Goal: Task Accomplishment & Management: Manage account settings

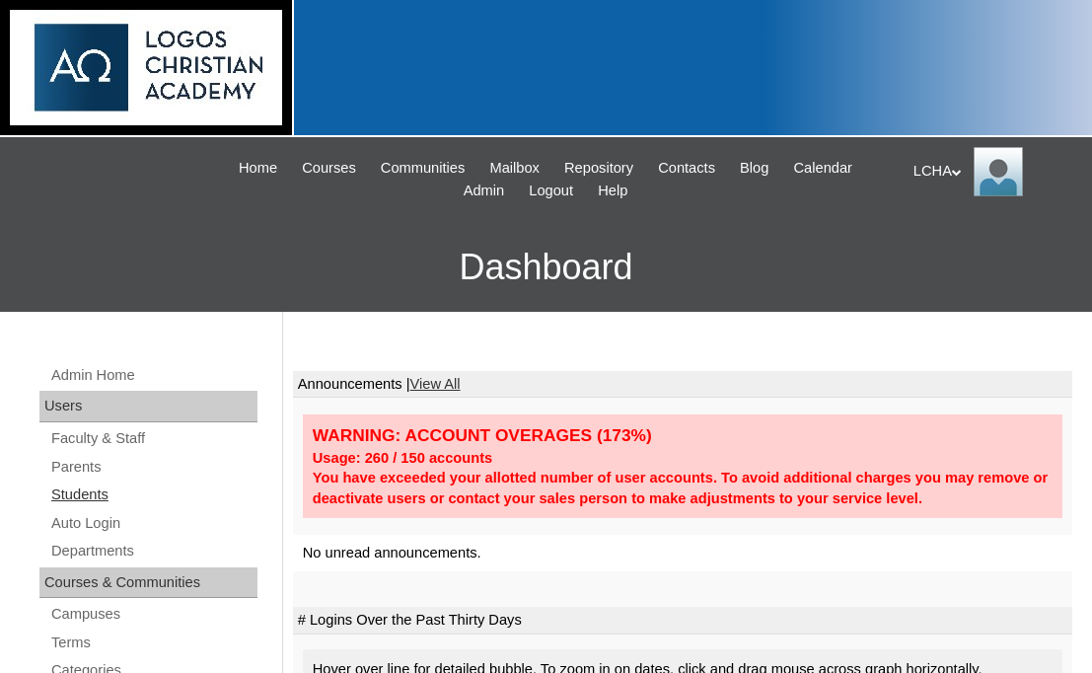
click at [102, 491] on link "Students" at bounding box center [153, 494] width 208 height 25
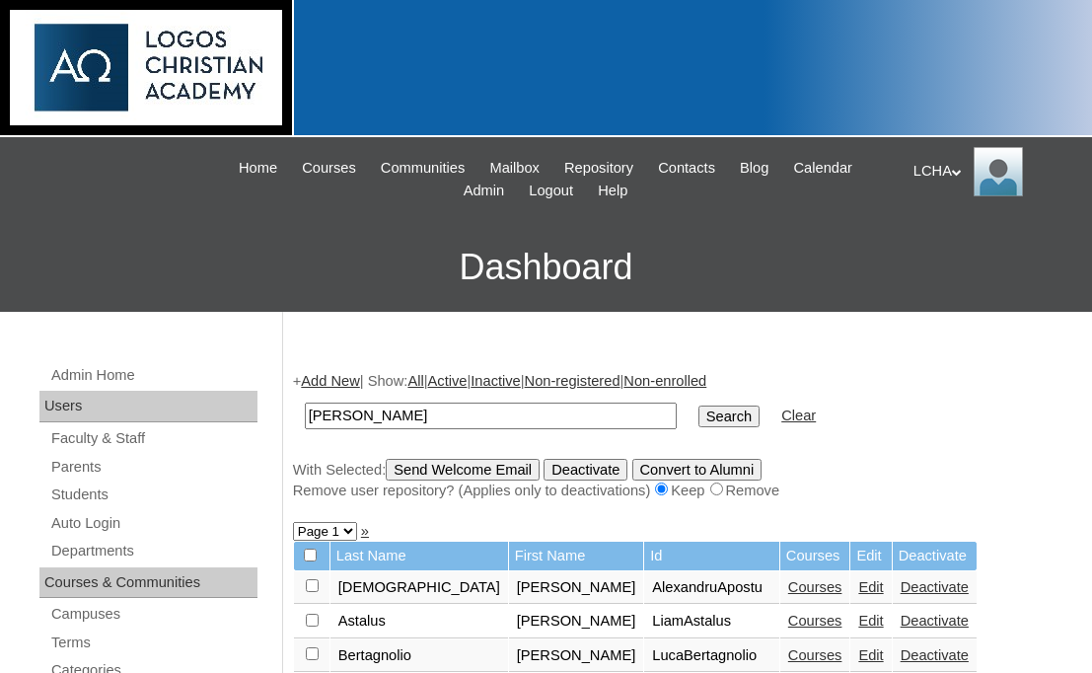
type input "[PERSON_NAME]"
click at [698, 405] on input "Search" at bounding box center [728, 416] width 61 height 22
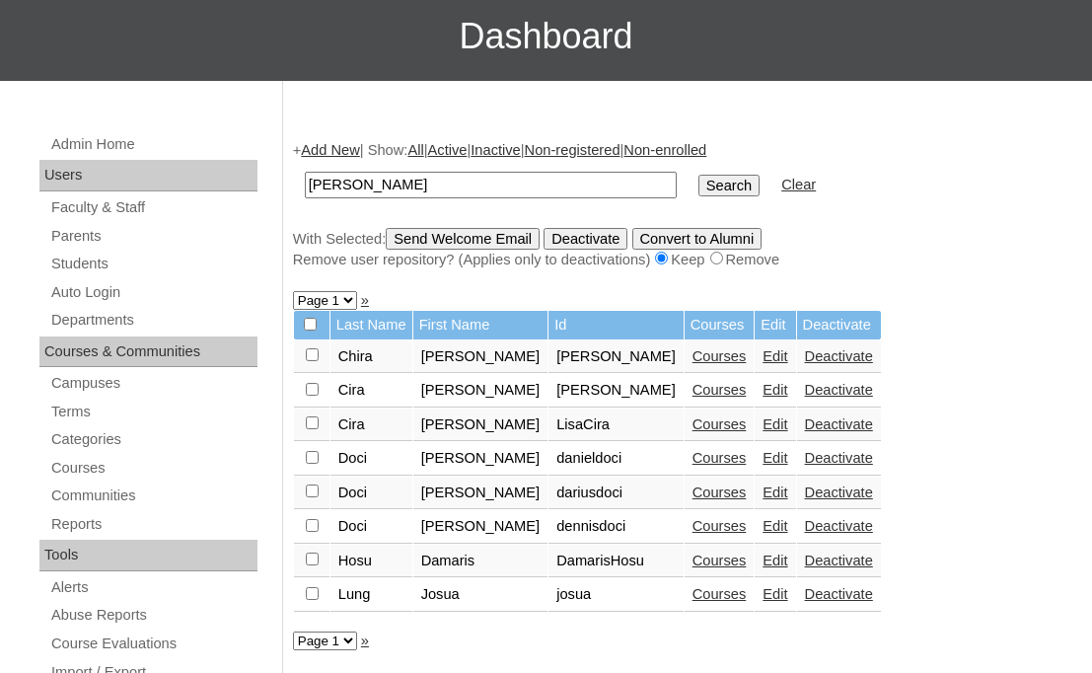
scroll to position [289, 0]
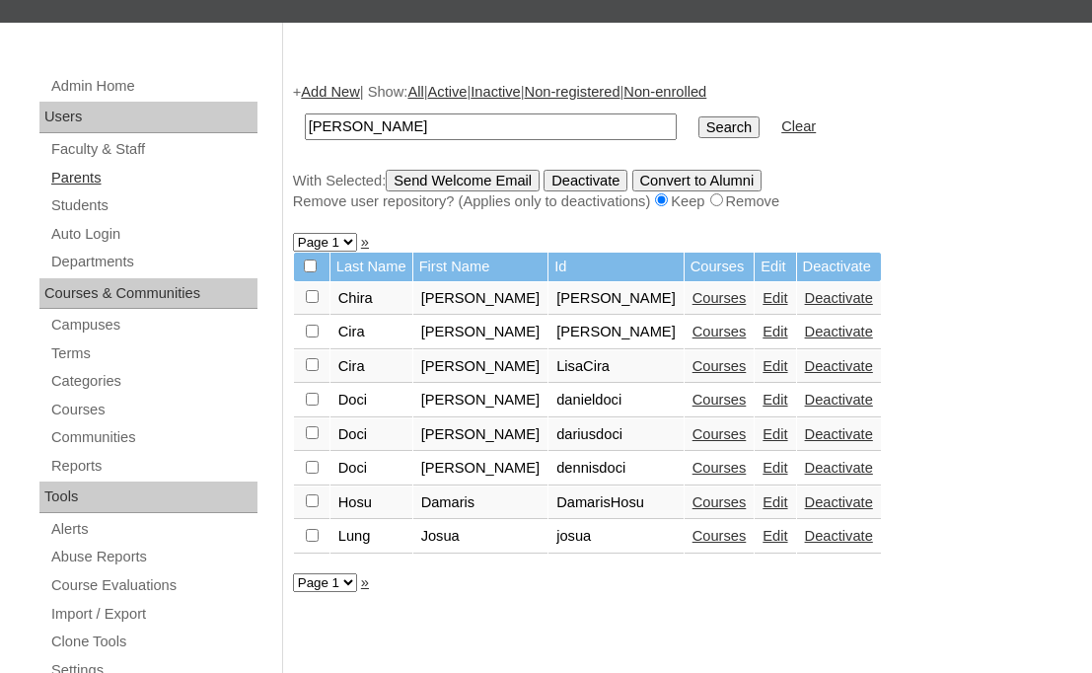
click at [84, 175] on link "Parents" at bounding box center [153, 178] width 208 height 25
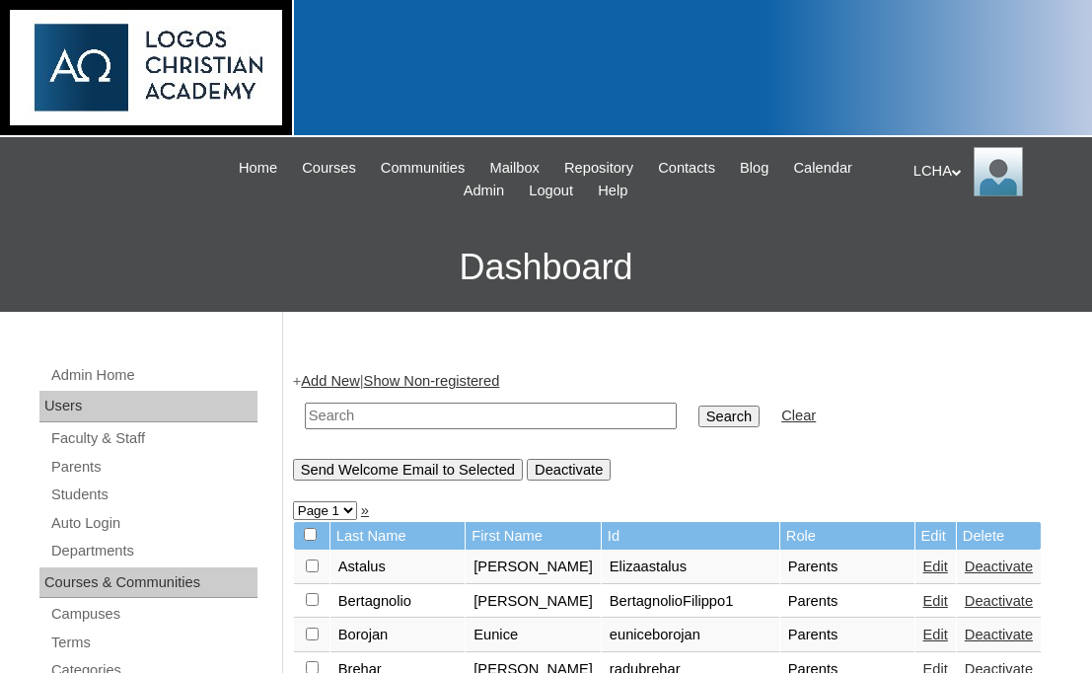
click at [432, 409] on input "text" at bounding box center [491, 415] width 372 height 27
type input "cira"
click at [698, 405] on input "Search" at bounding box center [728, 416] width 61 height 22
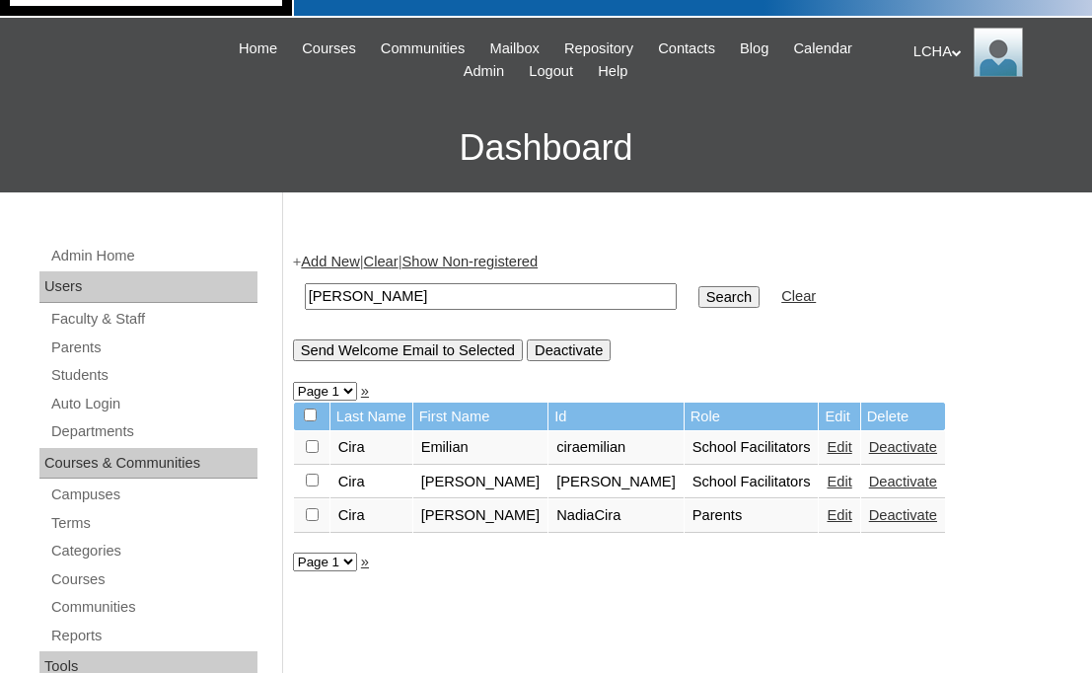
scroll to position [173, 0]
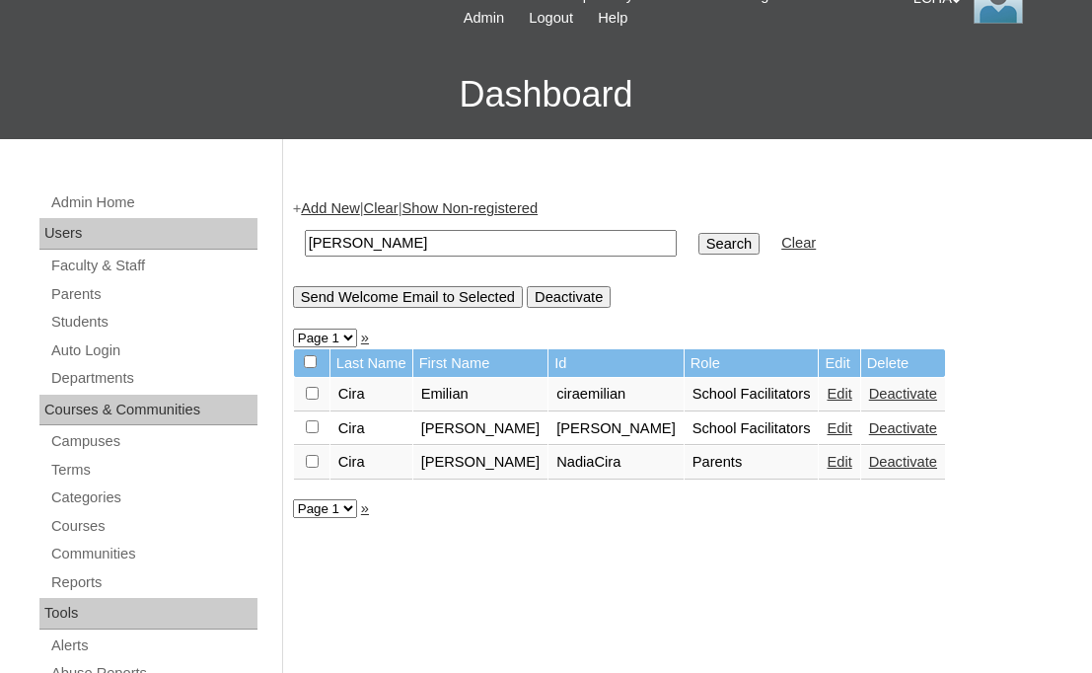
click at [827, 427] on link "Edit" at bounding box center [839, 428] width 25 height 16
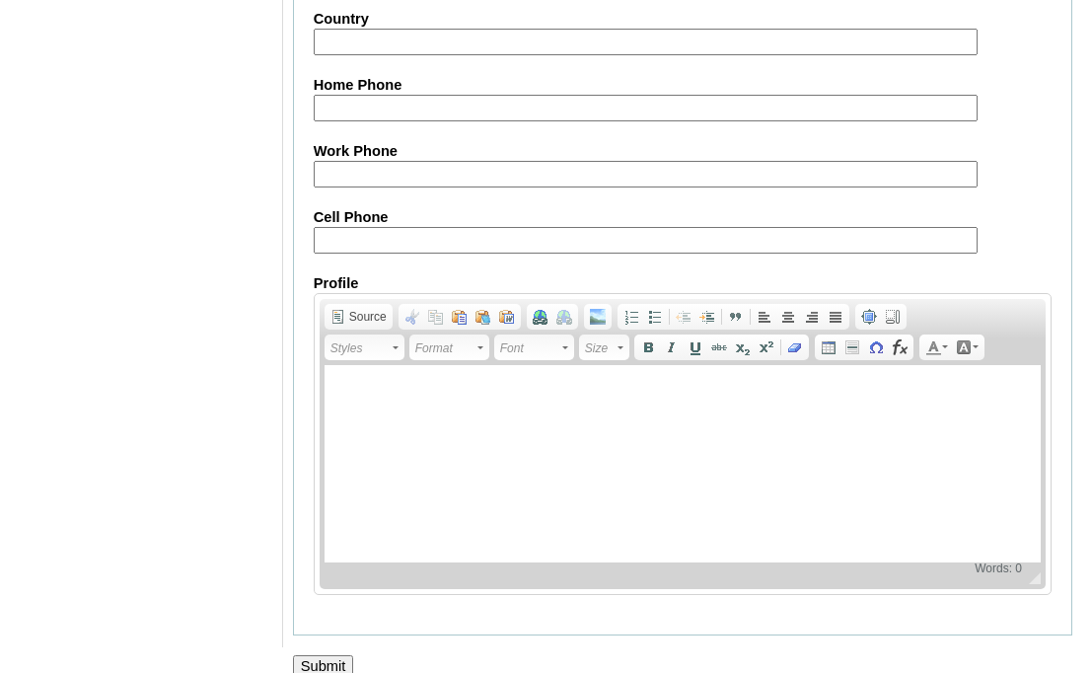
scroll to position [2004, 0]
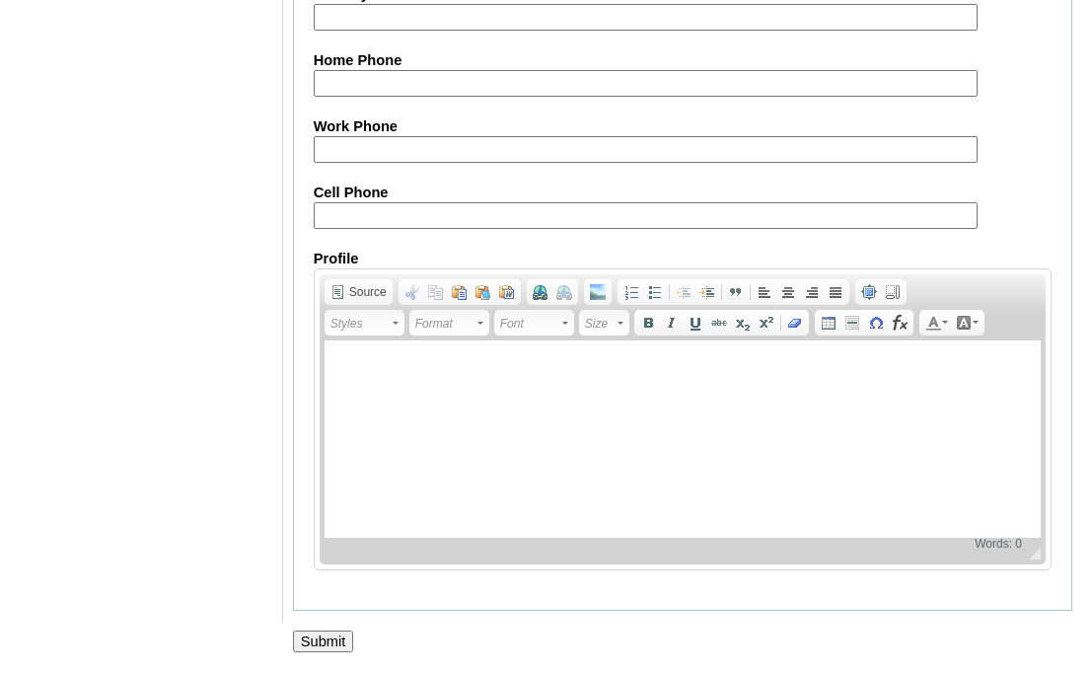
click at [324, 636] on input "Submit" at bounding box center [323, 641] width 61 height 22
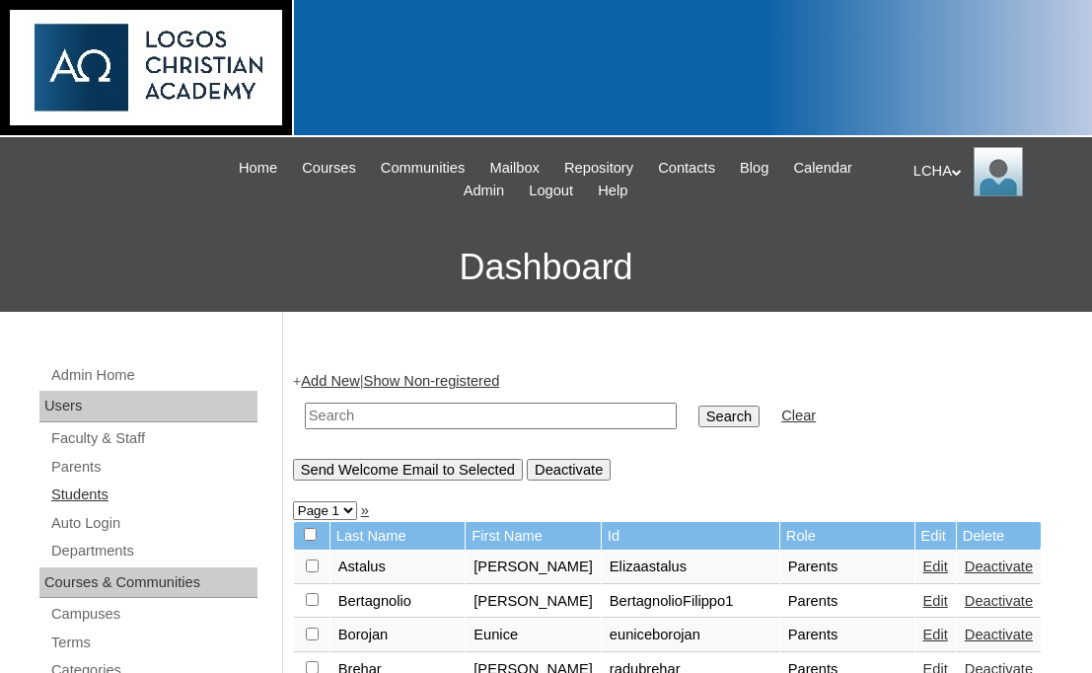
click at [90, 495] on link "Students" at bounding box center [153, 494] width 208 height 25
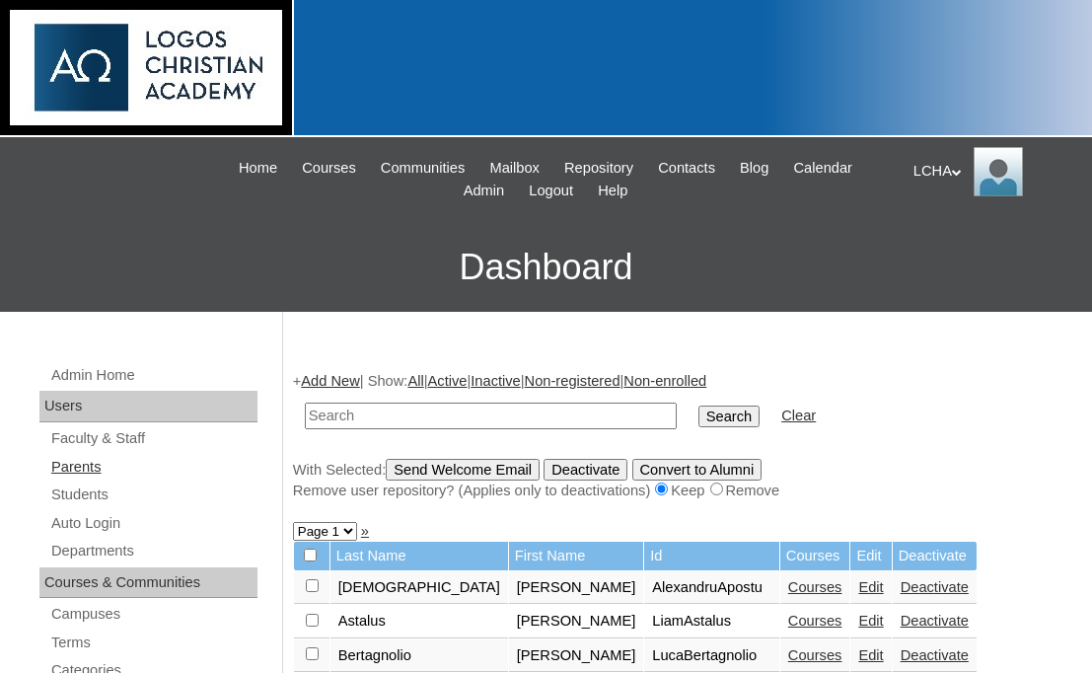
click at [84, 466] on link "Parents" at bounding box center [153, 467] width 208 height 25
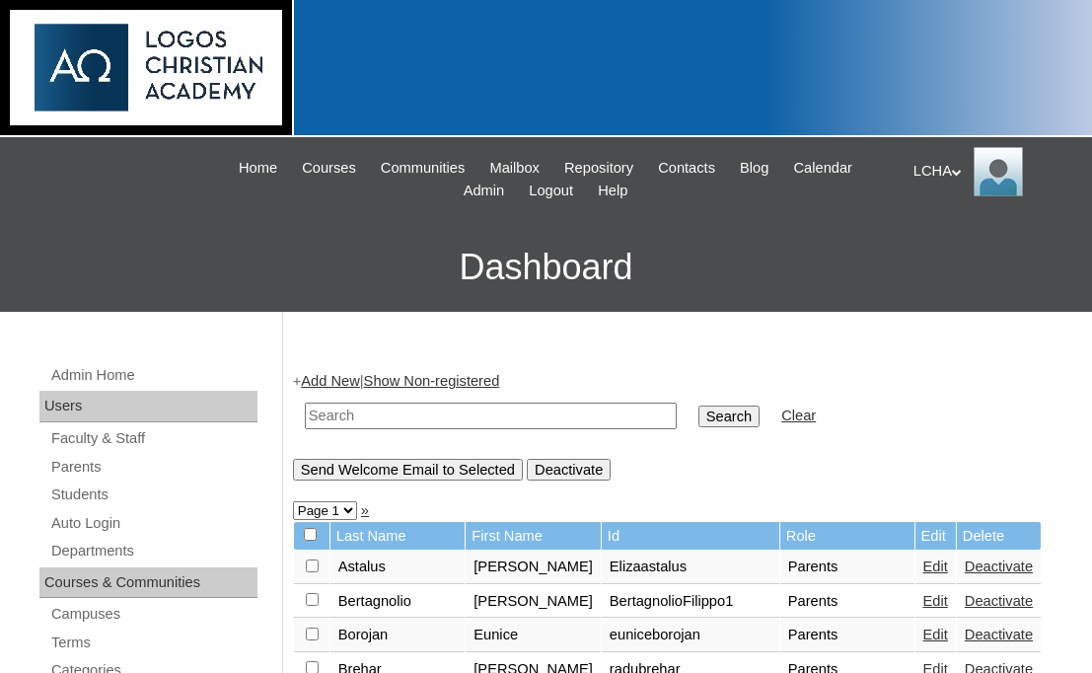
scroll to position [145, 0]
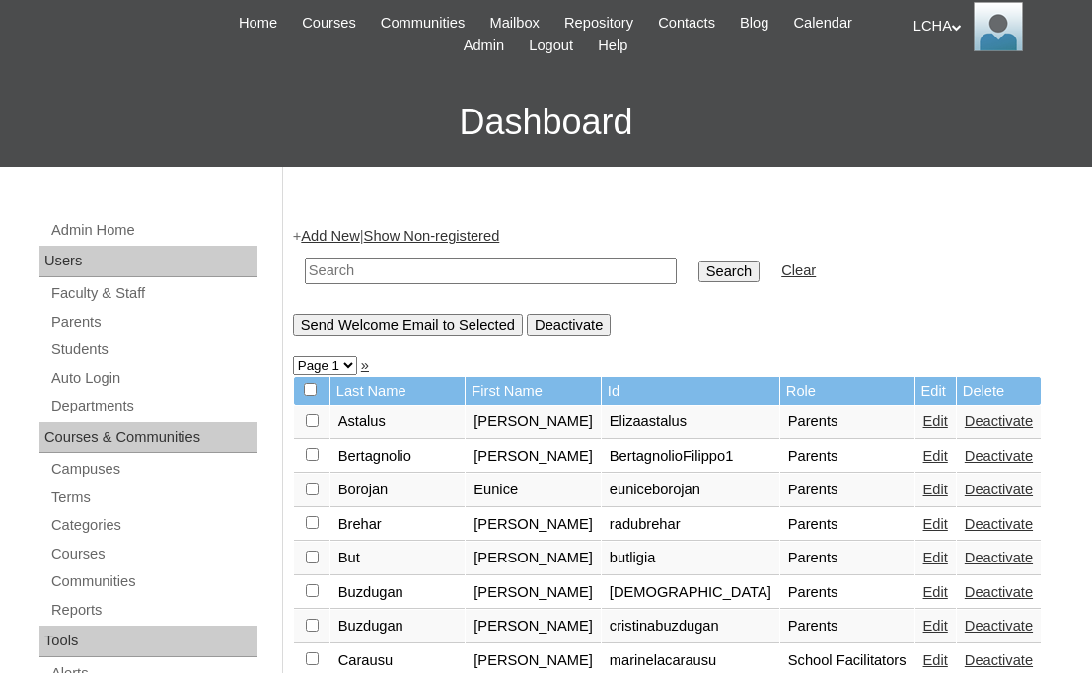
click at [440, 277] on input "text" at bounding box center [491, 270] width 372 height 27
type input "[PERSON_NAME]"
click at [698, 260] on input "Search" at bounding box center [728, 271] width 61 height 22
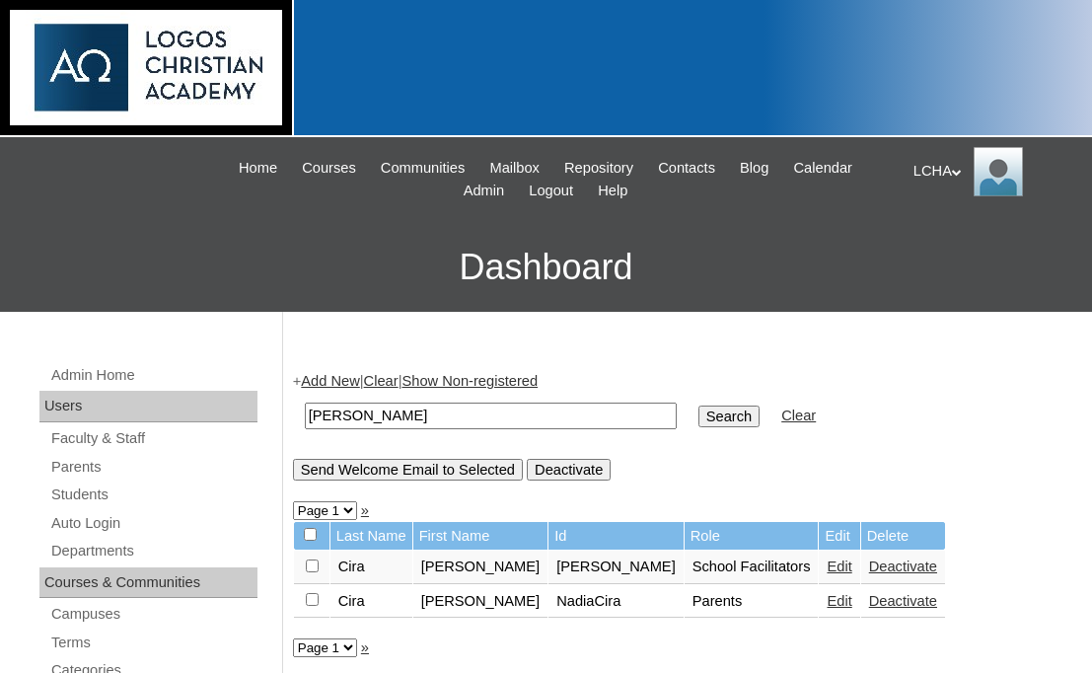
click at [827, 569] on link "Edit" at bounding box center [839, 566] width 25 height 16
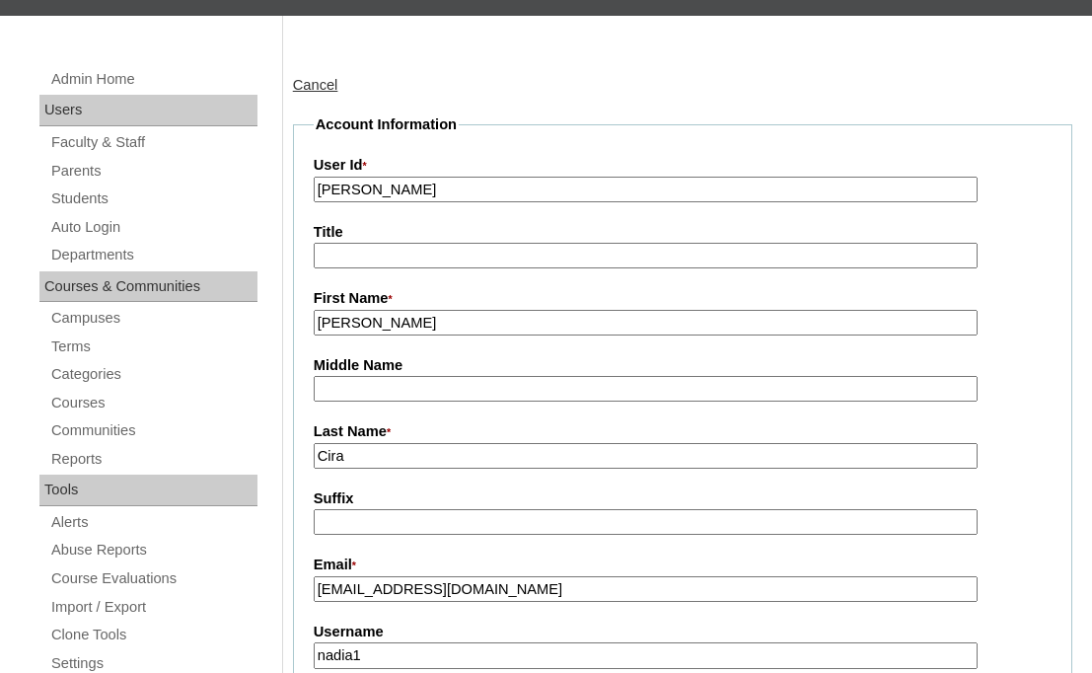
scroll to position [54, 0]
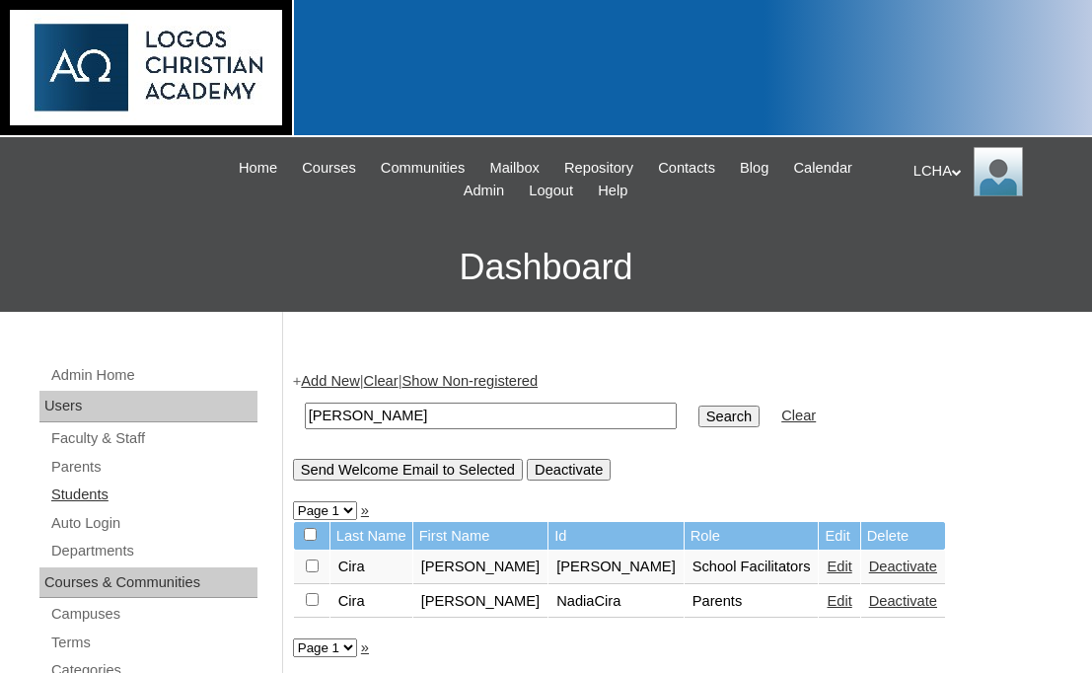
click at [85, 491] on link "Students" at bounding box center [153, 494] width 208 height 25
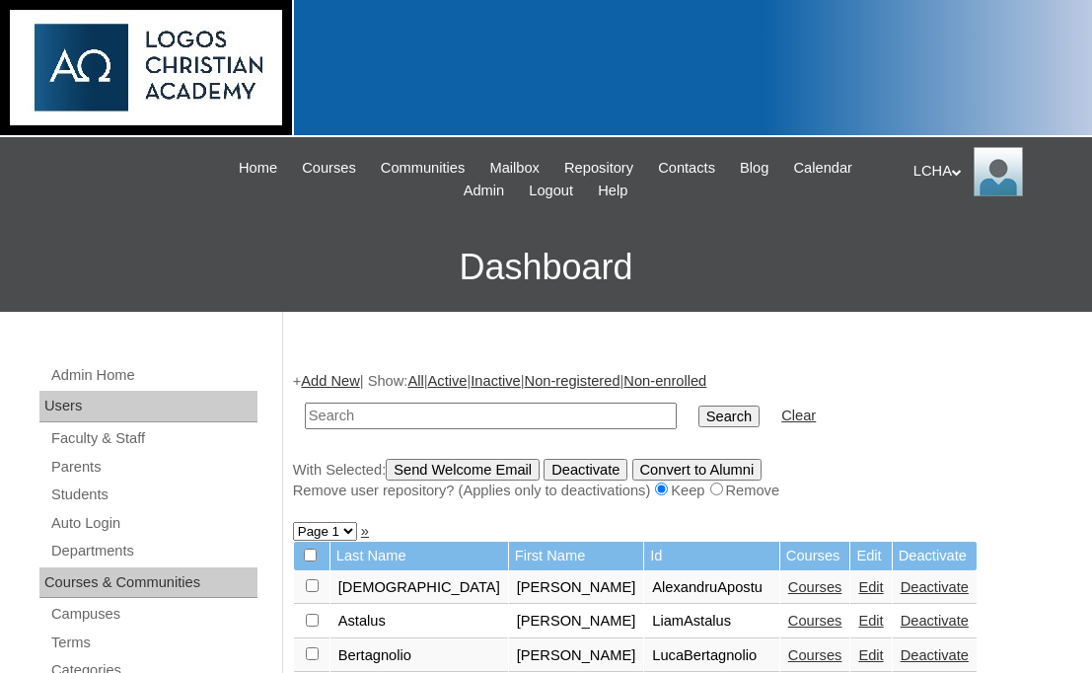
type input "w"
type input "edi"
click at [698, 405] on input "Search" at bounding box center [728, 416] width 61 height 22
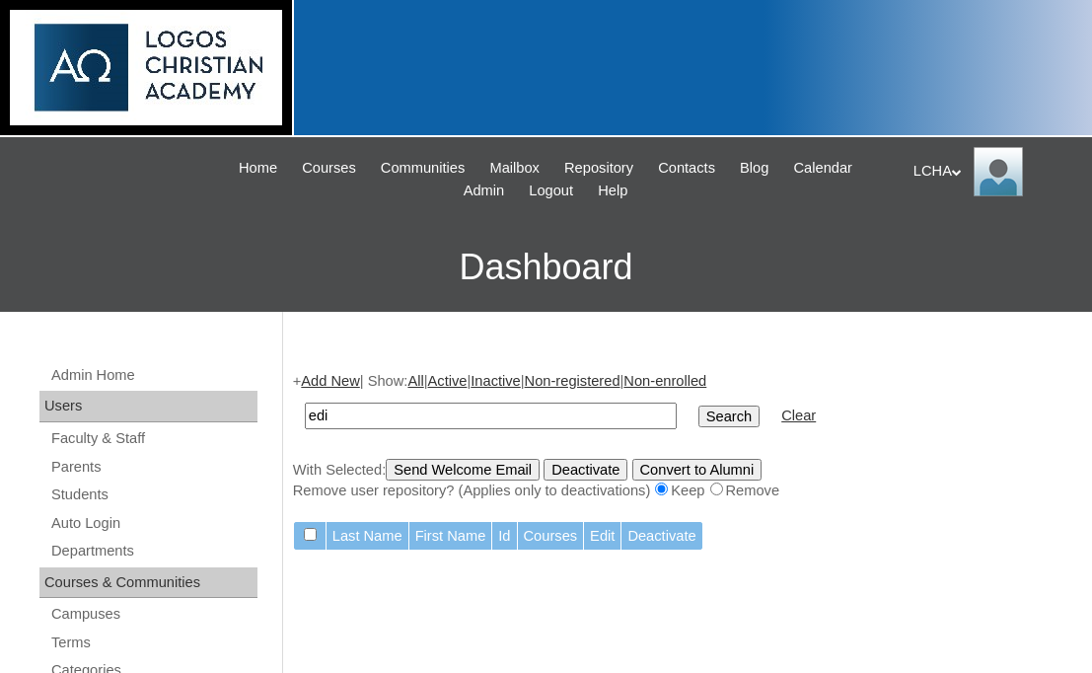
click at [405, 411] on input "edi" at bounding box center [491, 415] width 372 height 27
type input "[PERSON_NAME]"
click at [698, 405] on input "Search" at bounding box center [728, 416] width 61 height 22
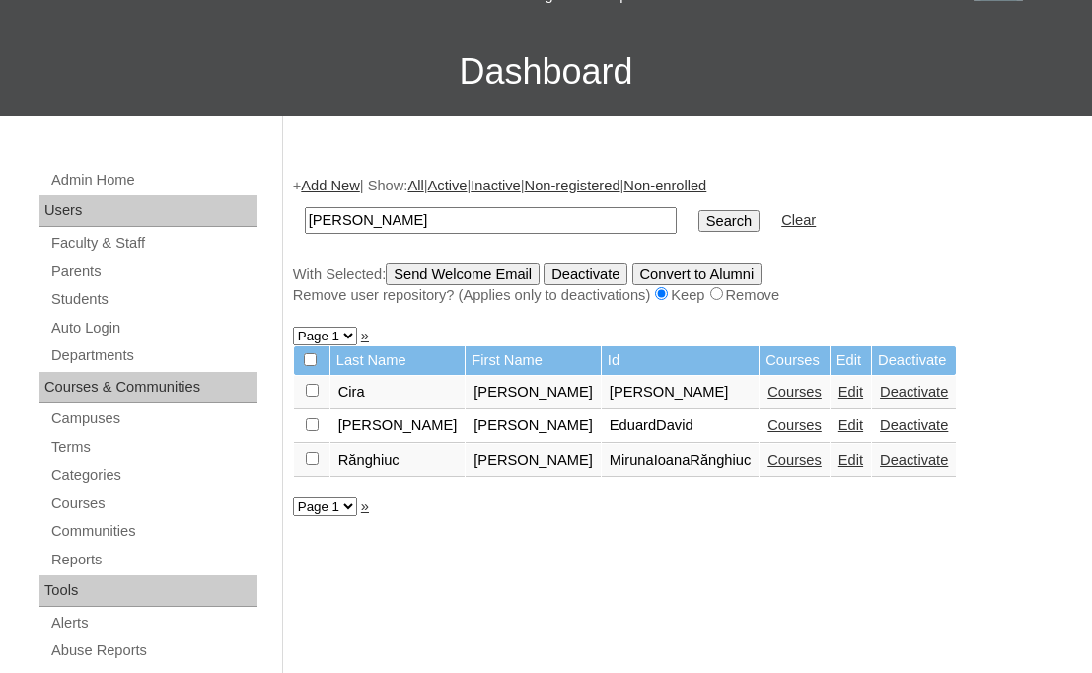
scroll to position [243, 0]
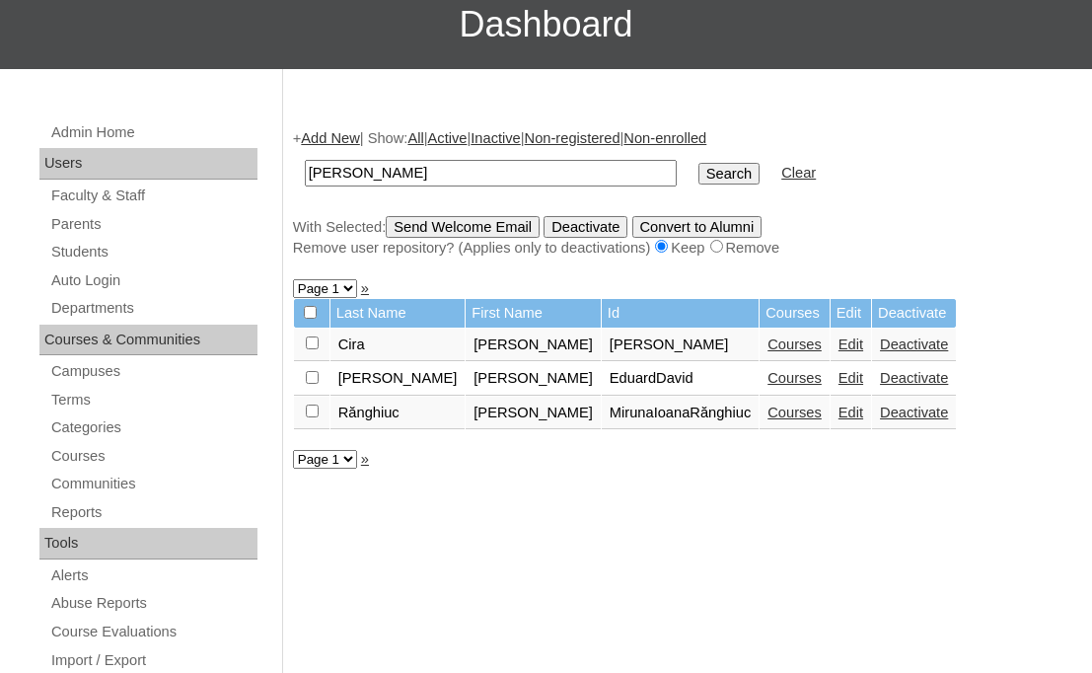
click at [839, 379] on link "Edit" at bounding box center [851, 378] width 25 height 16
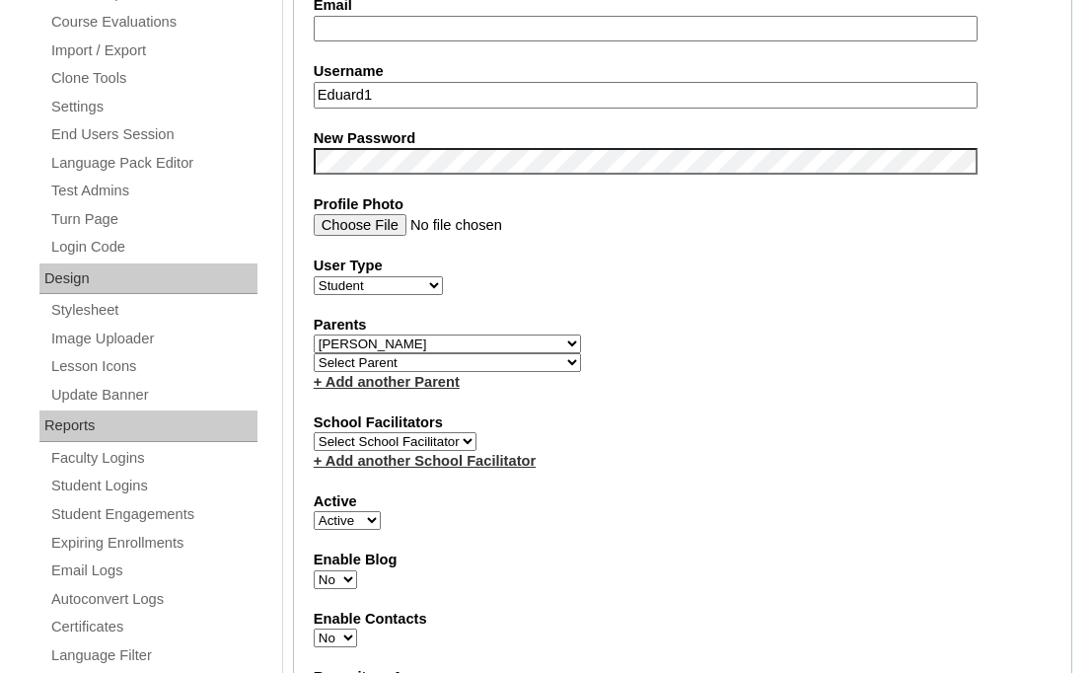
scroll to position [891, 0]
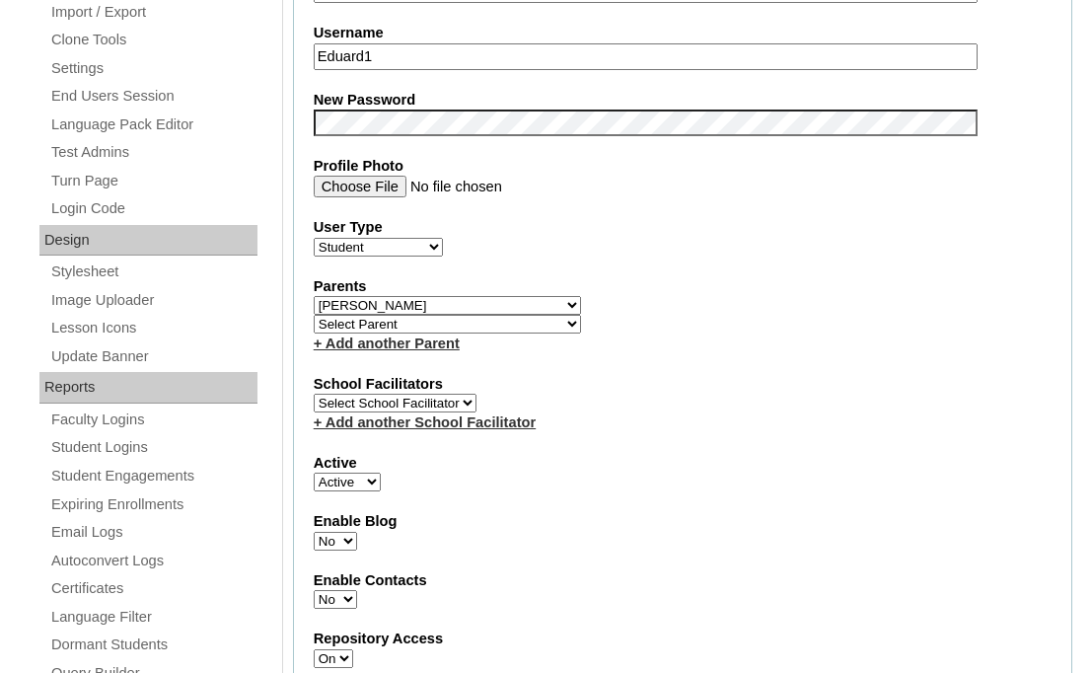
click at [446, 307] on select "Select Parent Astalus, Eliza Bertagnolio, Filippo Borojan, Eunice Brehar, Radu …" at bounding box center [447, 305] width 267 height 19
select select
click at [314, 298] on select "Select Parent Astalus, Eliza Bertagnolio, Filippo Borojan, Eunice Brehar, Radu …" at bounding box center [447, 305] width 267 height 19
click at [449, 402] on select "Select School Facilitator Marinela Carausu Emilian Cira Nadia Cira Ruhama Gafin…" at bounding box center [395, 403] width 163 height 19
select select "98928"
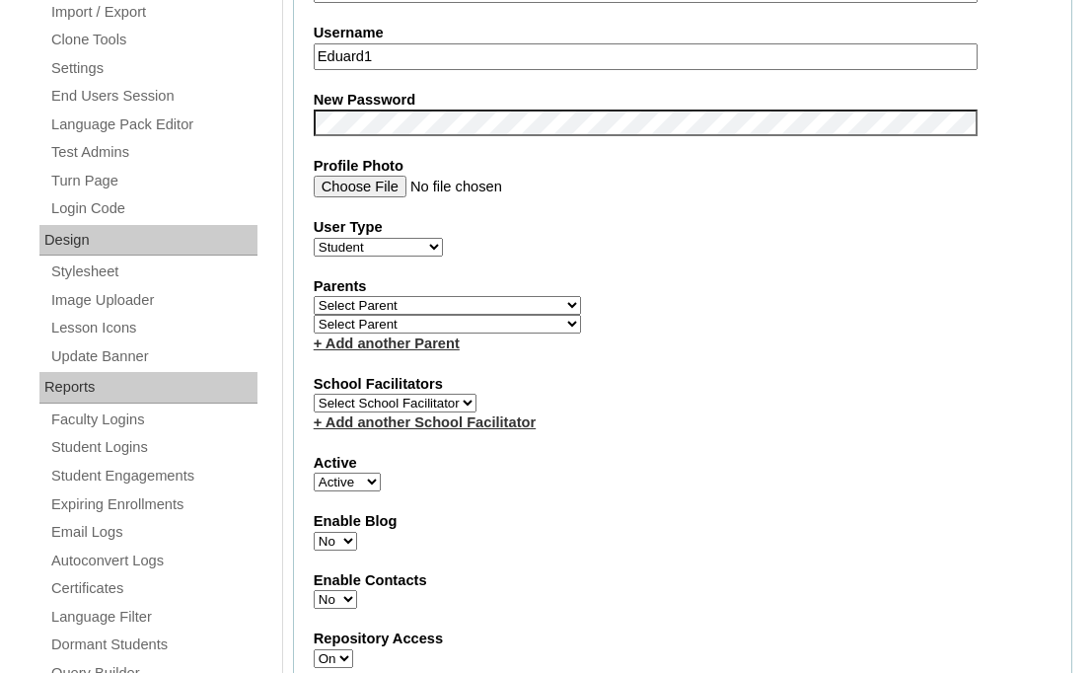
click at [314, 396] on select "Select School Facilitator Marinela Carausu Emilian Cira Nadia Cira Ruhama Gafin…" at bounding box center [395, 403] width 163 height 19
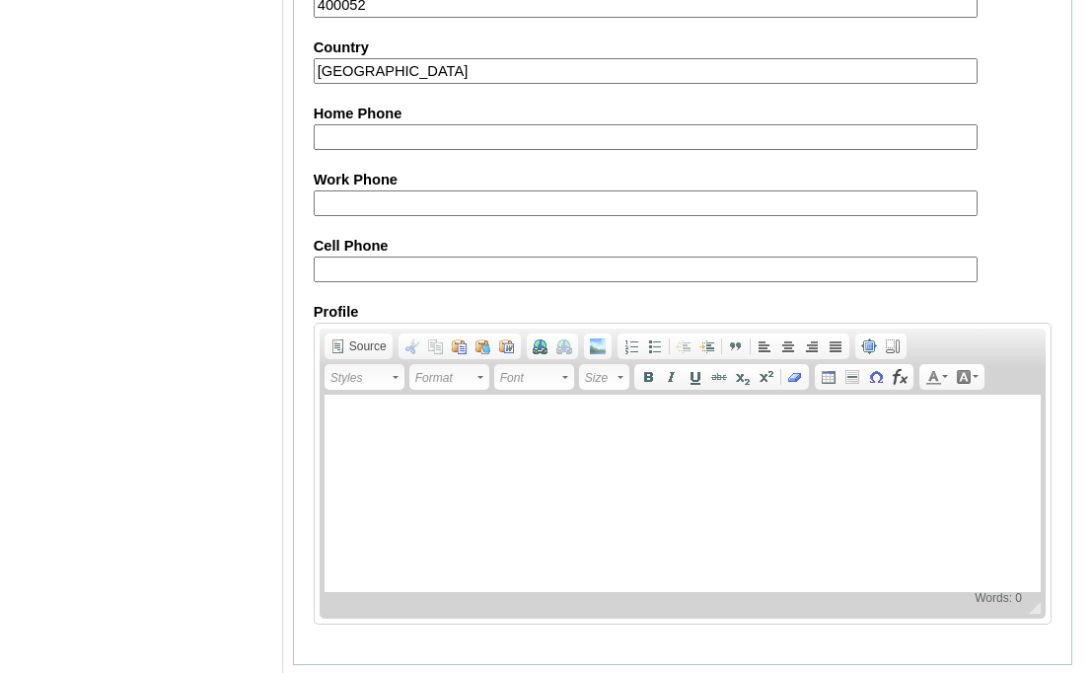
scroll to position [2420, 0]
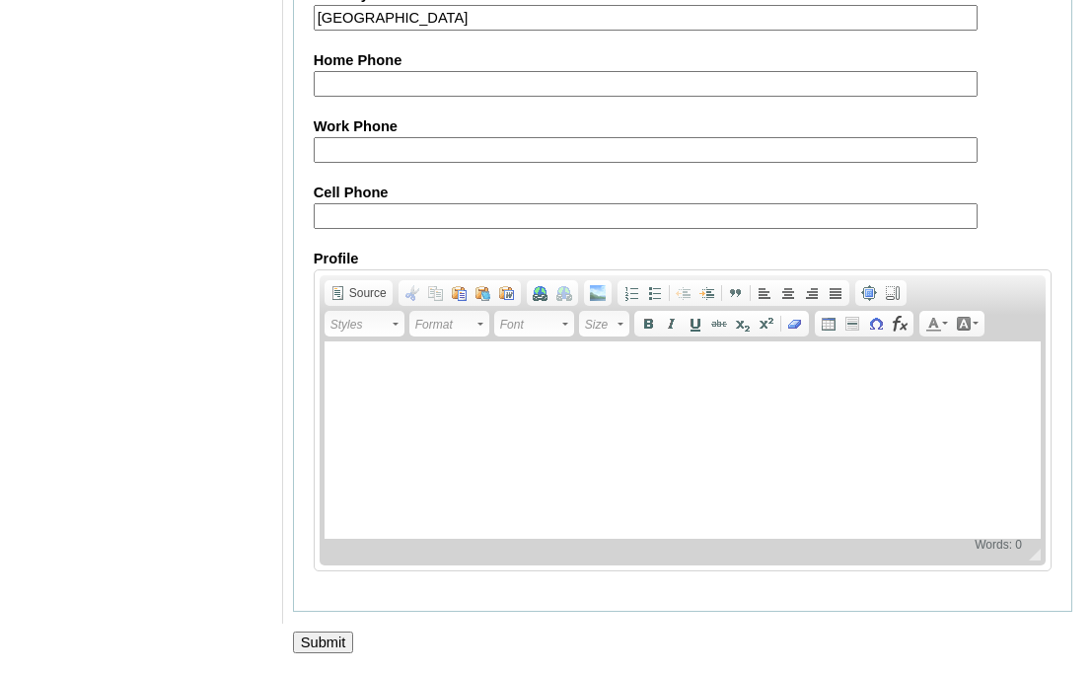
click at [333, 636] on input "Submit" at bounding box center [323, 642] width 61 height 22
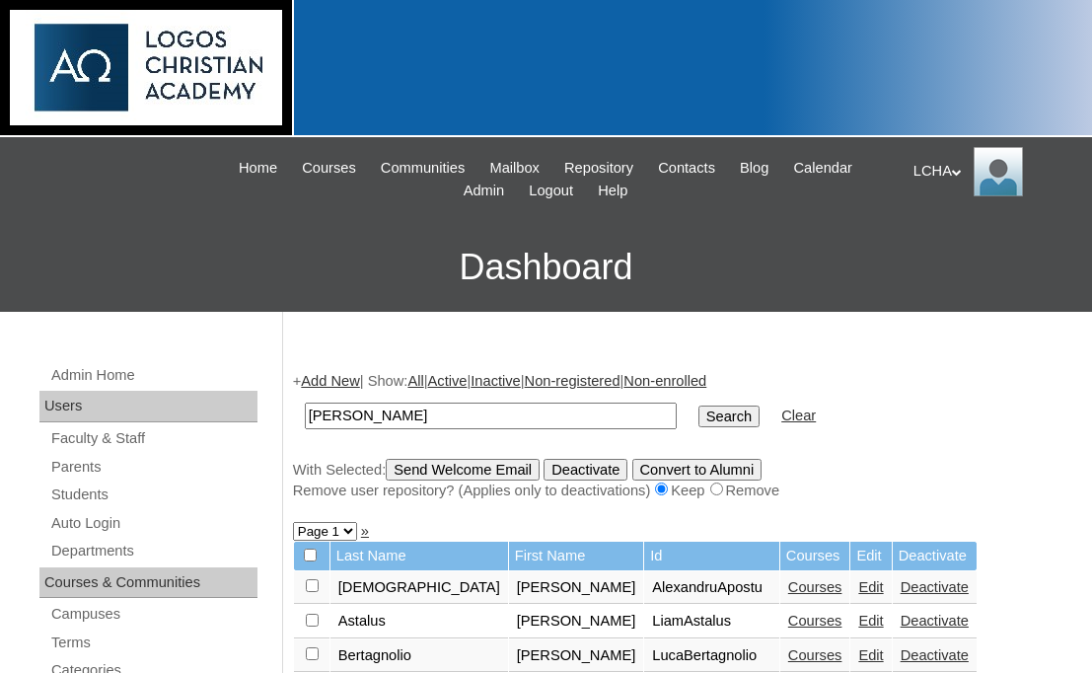
type input "[PERSON_NAME]"
click at [698, 405] on input "Search" at bounding box center [728, 416] width 61 height 22
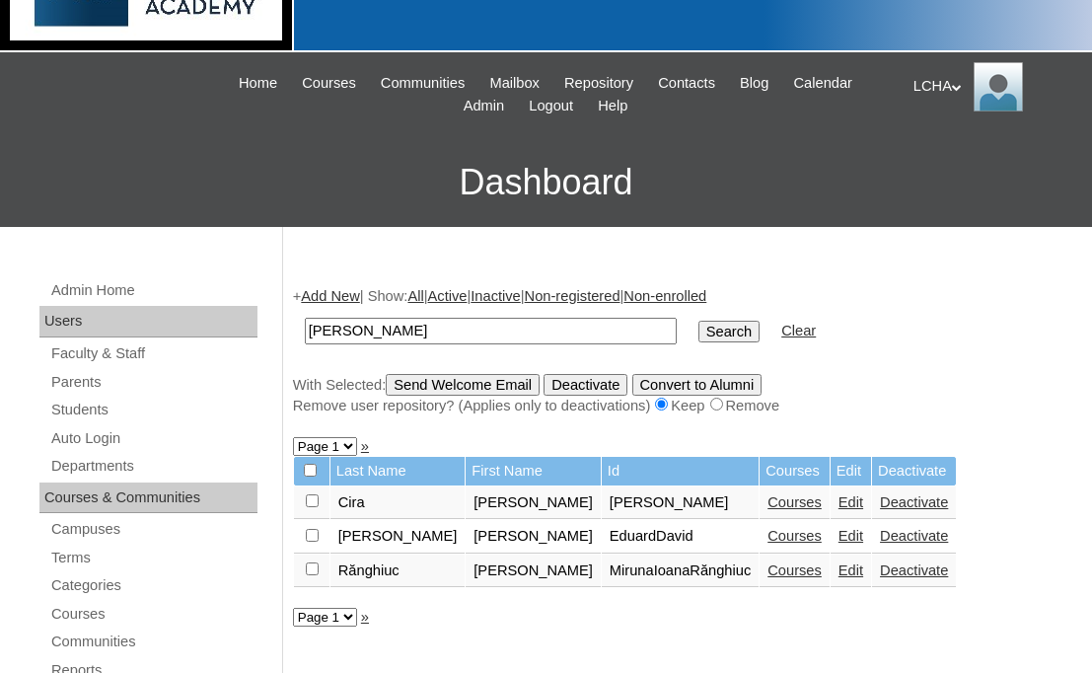
scroll to position [217, 0]
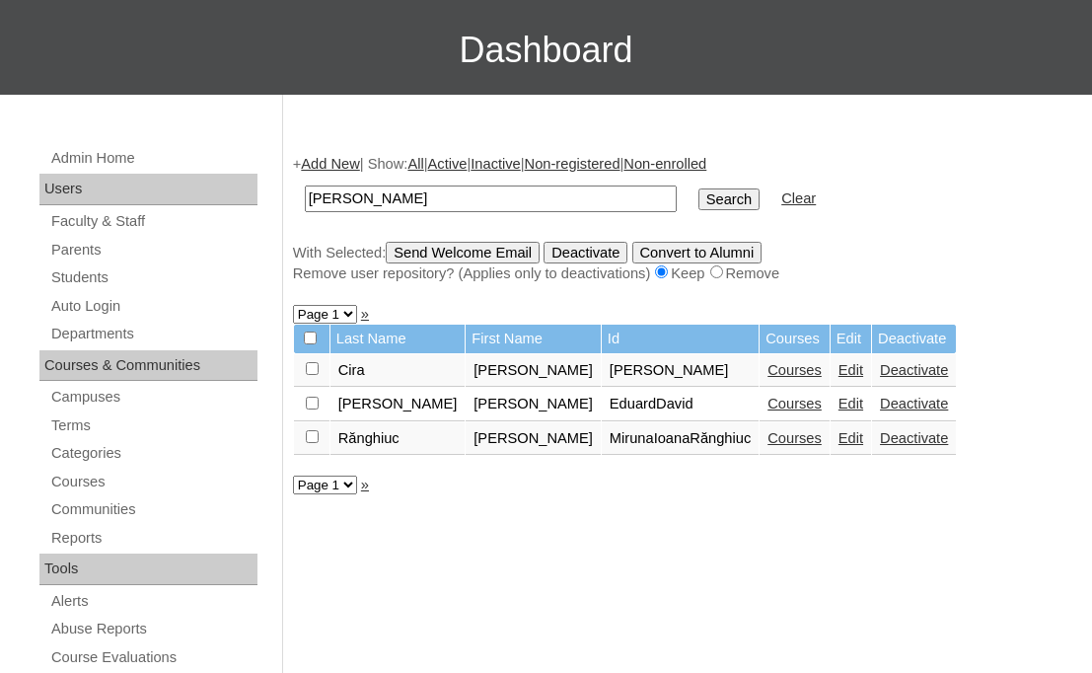
click at [839, 404] on link "Edit" at bounding box center [851, 404] width 25 height 16
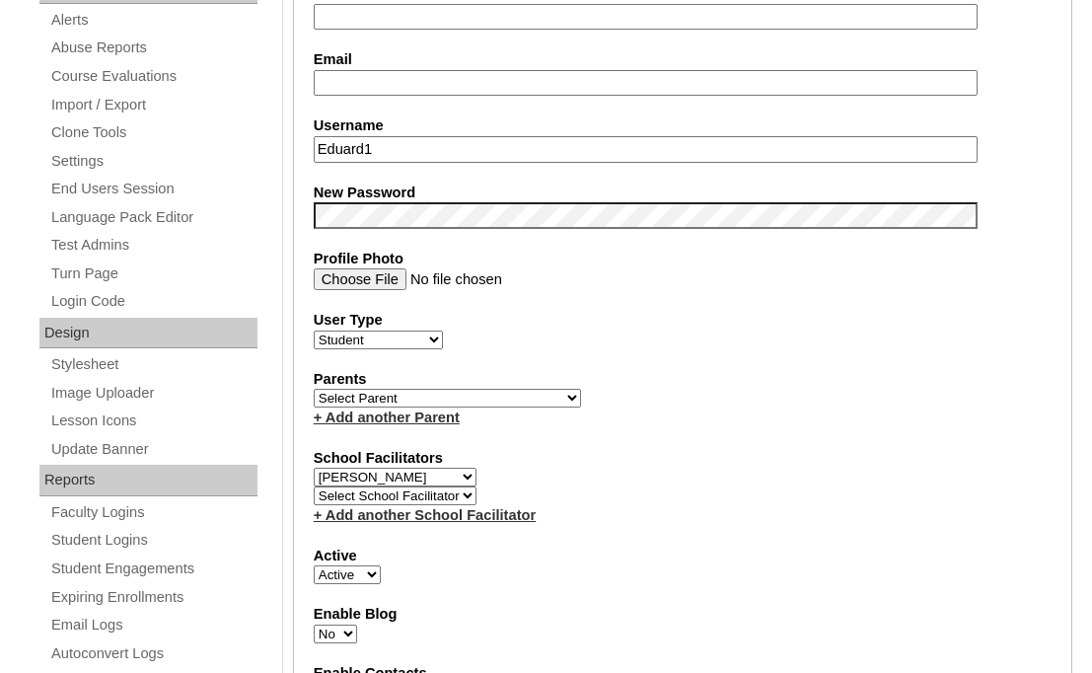
scroll to position [886, 0]
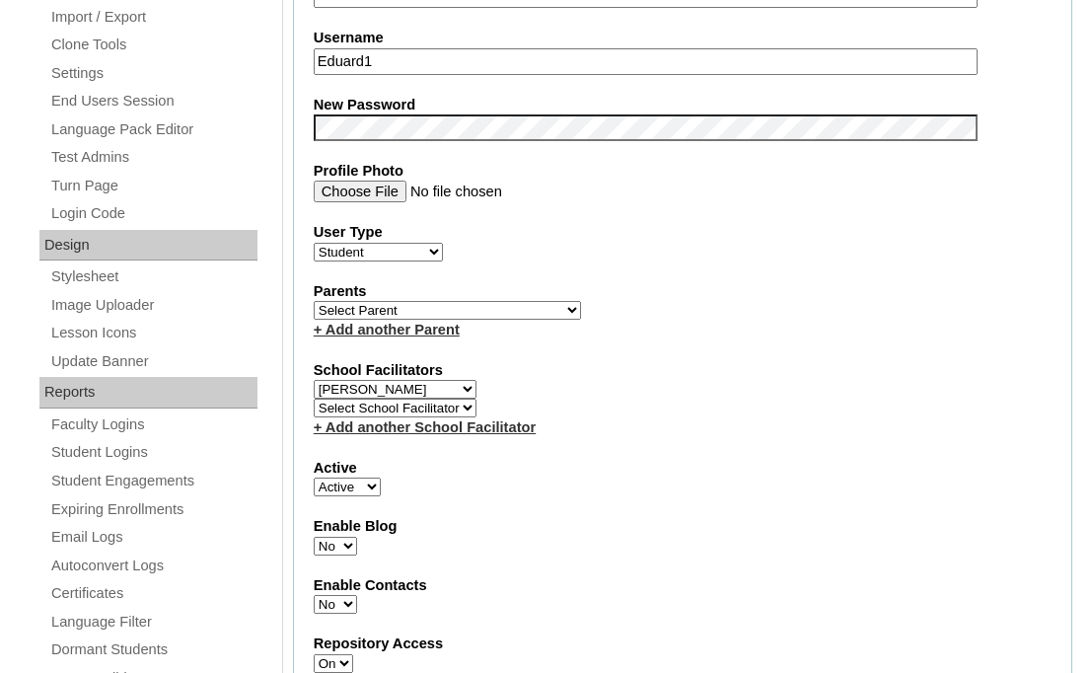
click at [435, 320] on select "Select [PERSON_NAME], [PERSON_NAME], [PERSON_NAME], [PERSON_NAME], [PERSON_NAME…" at bounding box center [447, 310] width 267 height 19
select select "98808"
click at [314, 303] on select "Select Parent Astalus, Eliza Bertagnolio, Filippo Borojan, Eunice Brehar, Radu …" at bounding box center [447, 310] width 267 height 19
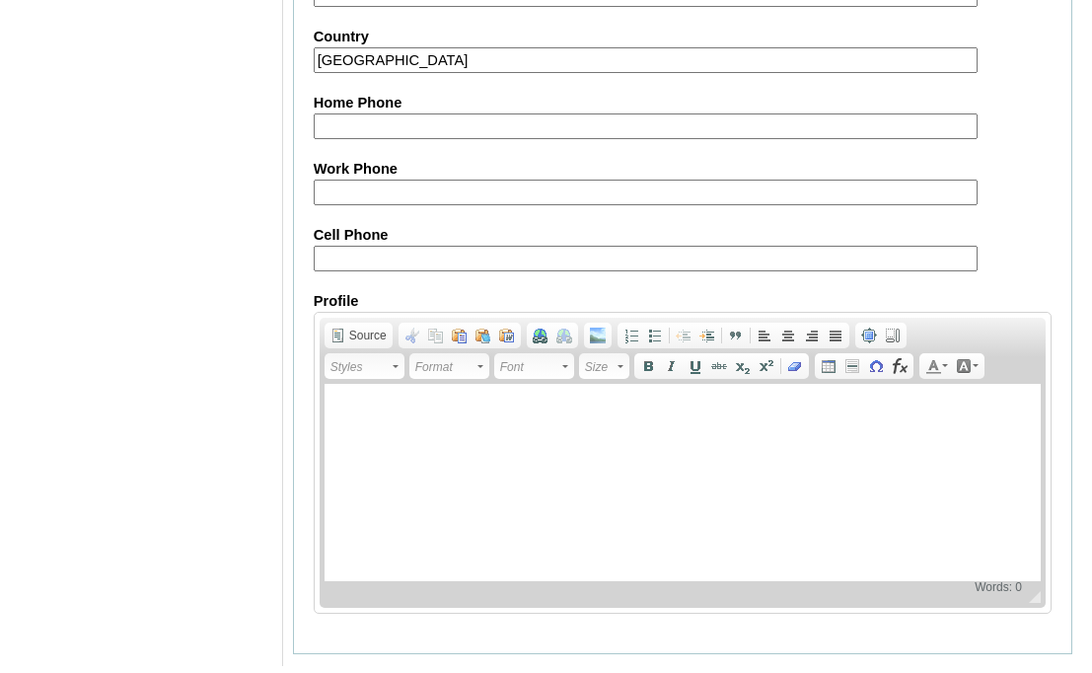
scroll to position [2420, 0]
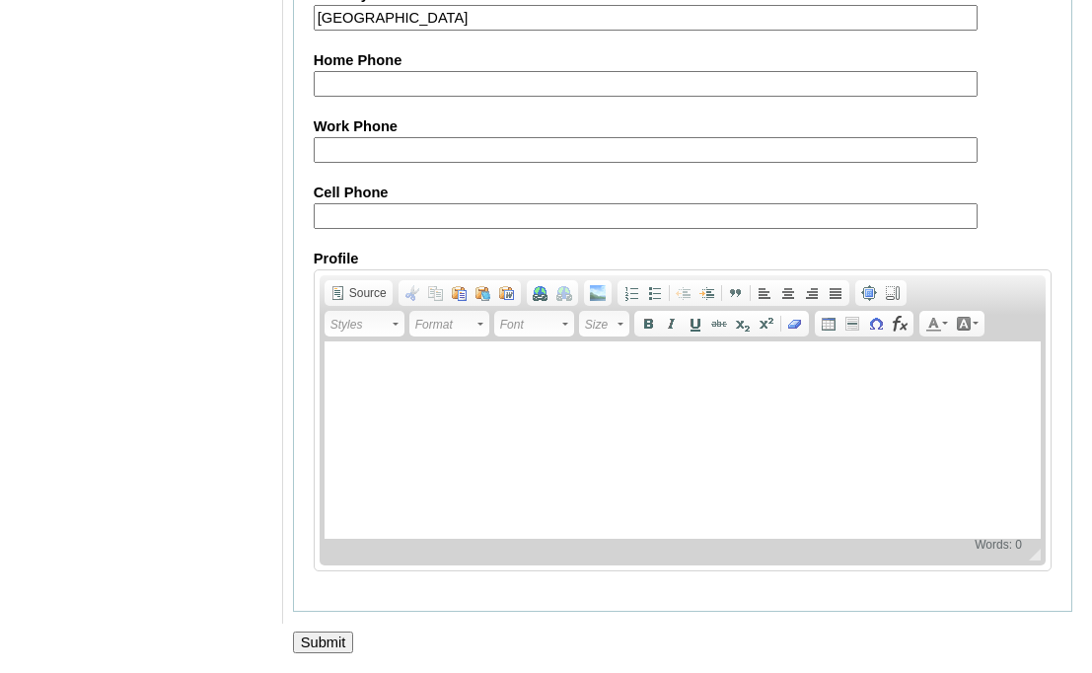
click at [335, 644] on input "Submit" at bounding box center [323, 642] width 61 height 22
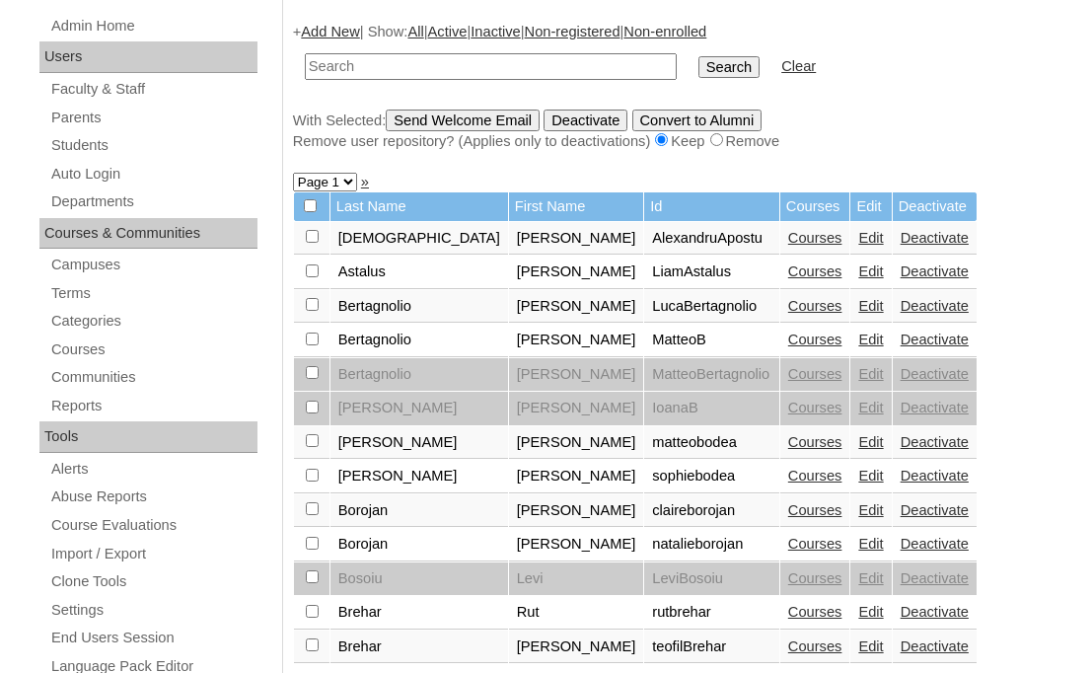
scroll to position [301, 0]
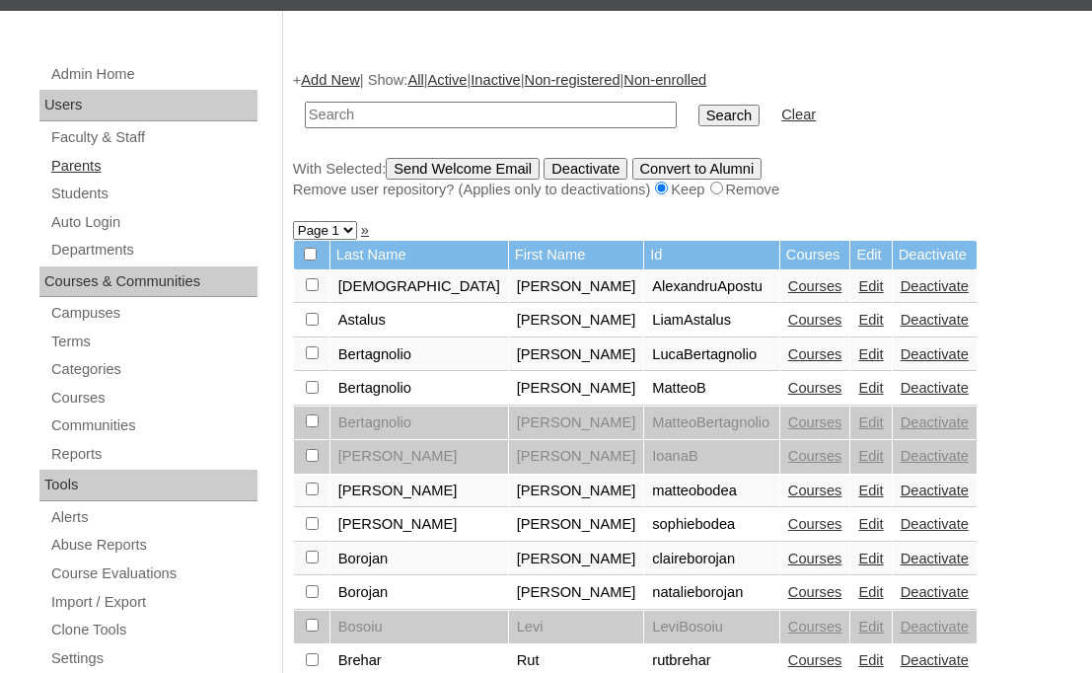
click at [93, 165] on link "Parents" at bounding box center [153, 166] width 208 height 25
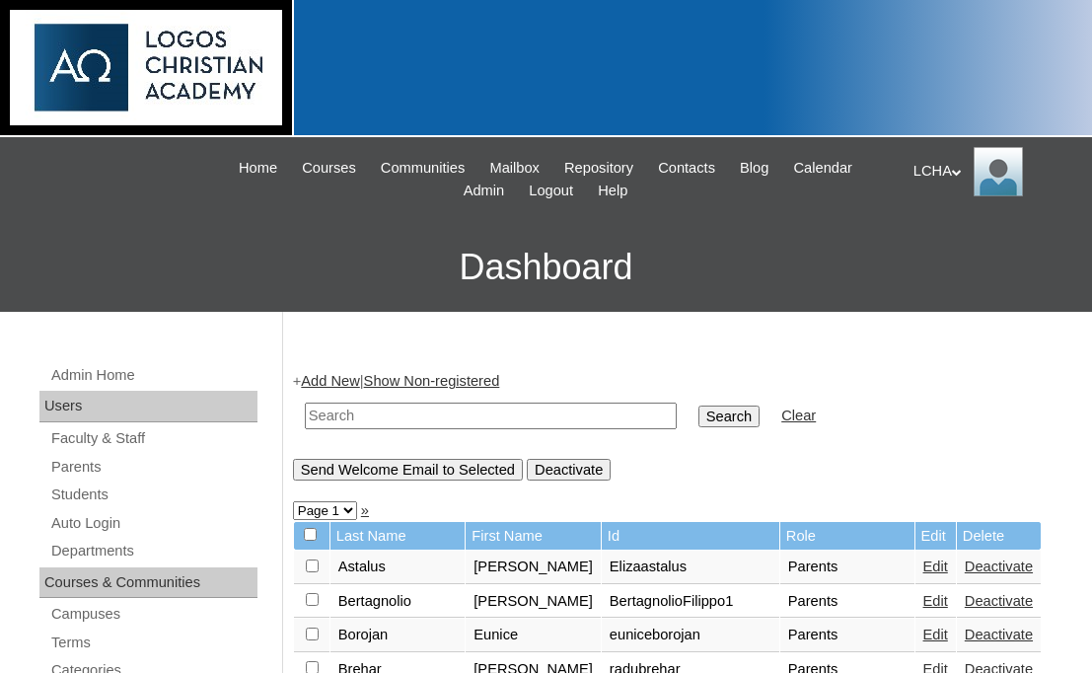
click at [395, 421] on input "text" at bounding box center [491, 415] width 372 height 27
type input "[PERSON_NAME]"
click at [698, 405] on input "Search" at bounding box center [728, 416] width 61 height 22
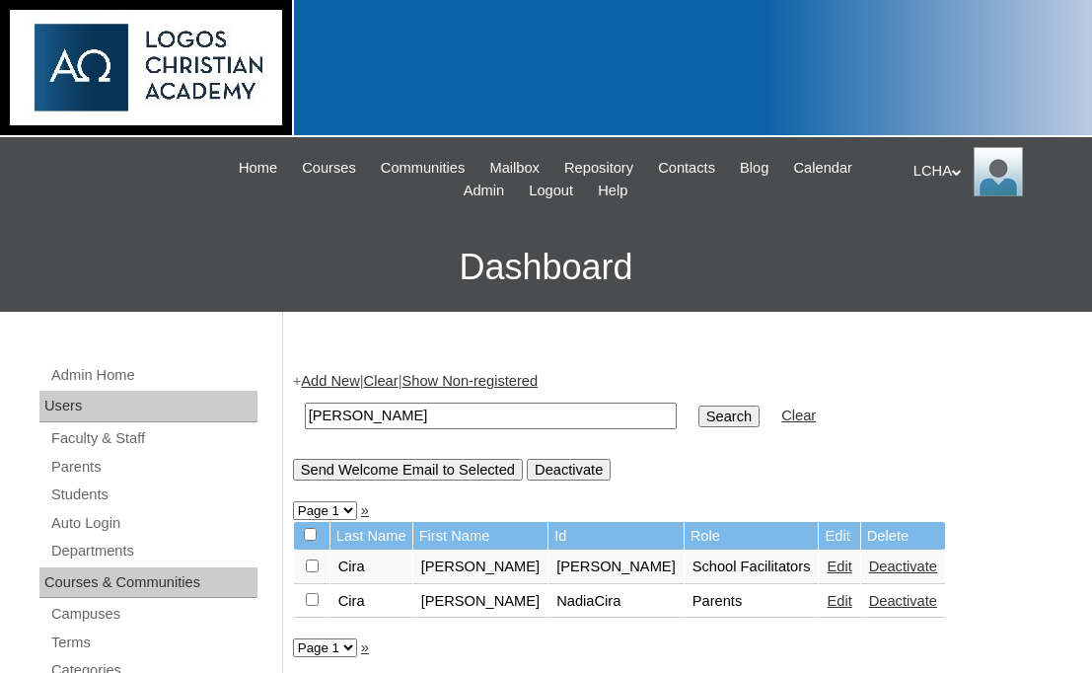
click at [827, 605] on link "Edit" at bounding box center [839, 601] width 25 height 16
click at [827, 574] on link "Edit" at bounding box center [839, 566] width 25 height 16
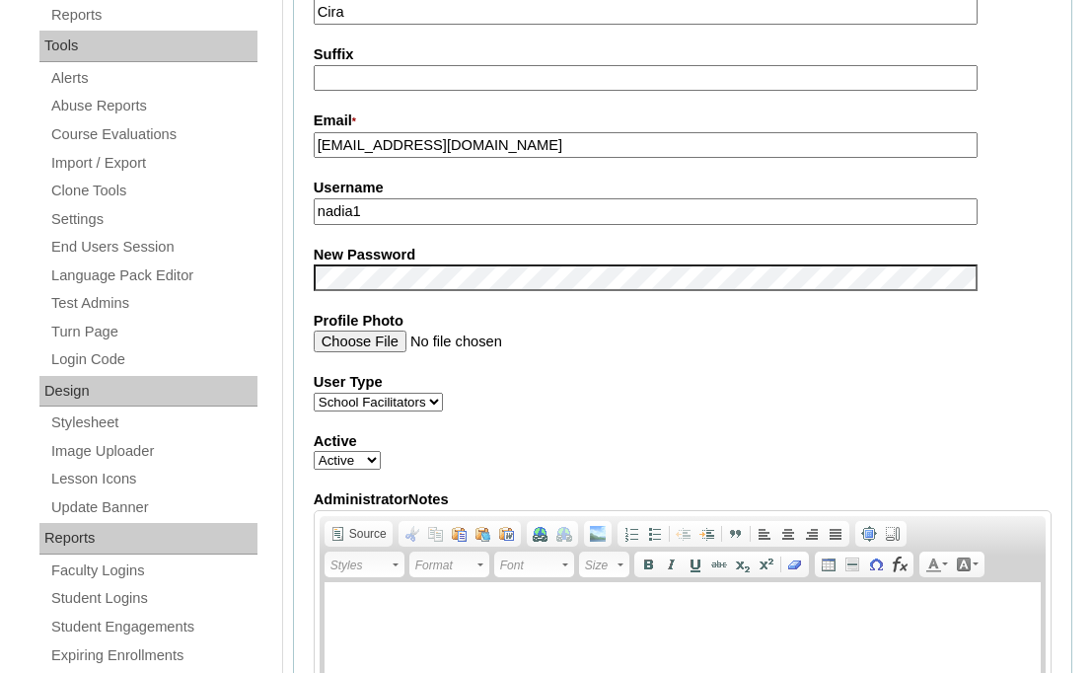
scroll to position [790, 0]
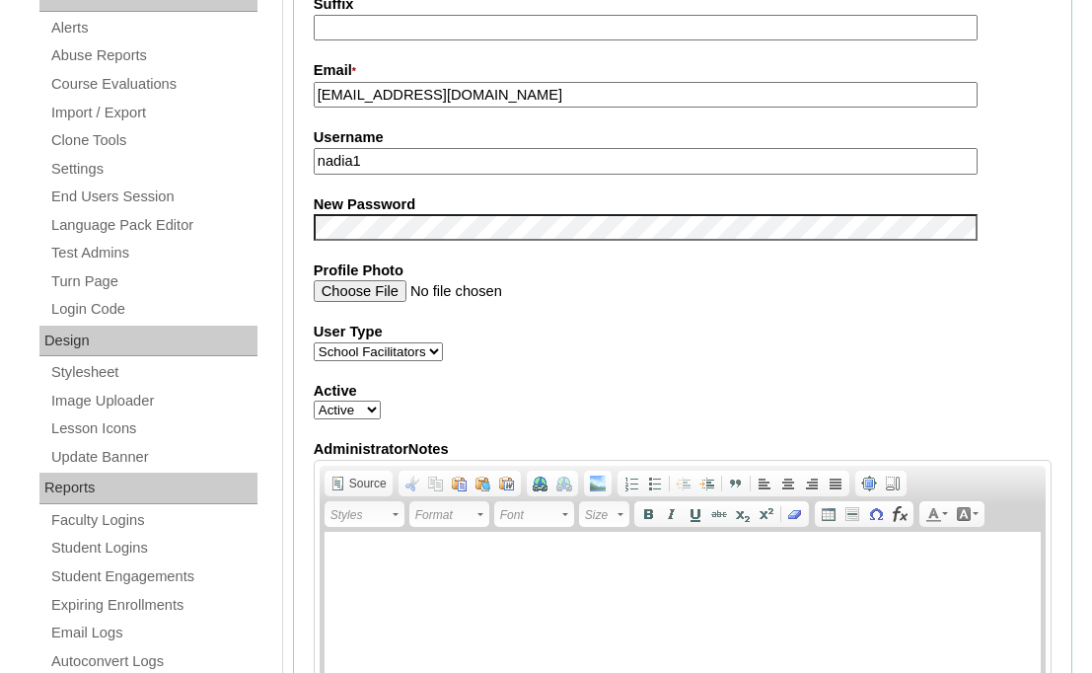
click at [367, 348] on select "Faculty Staff Student Parents School Facilitators" at bounding box center [378, 351] width 129 height 19
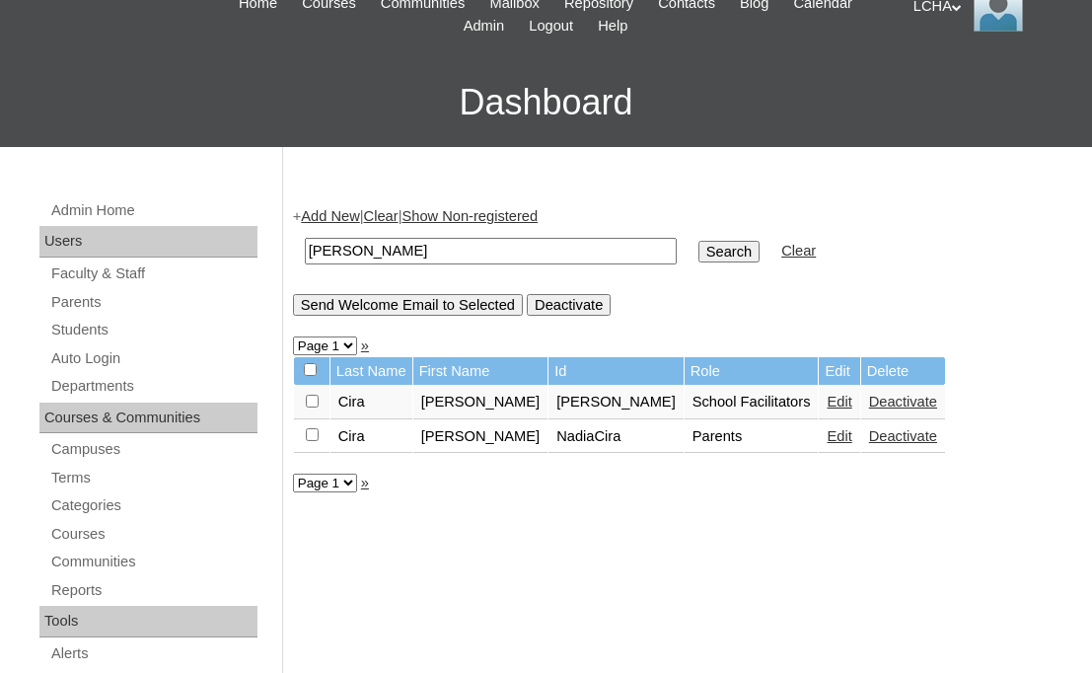
scroll to position [230, 0]
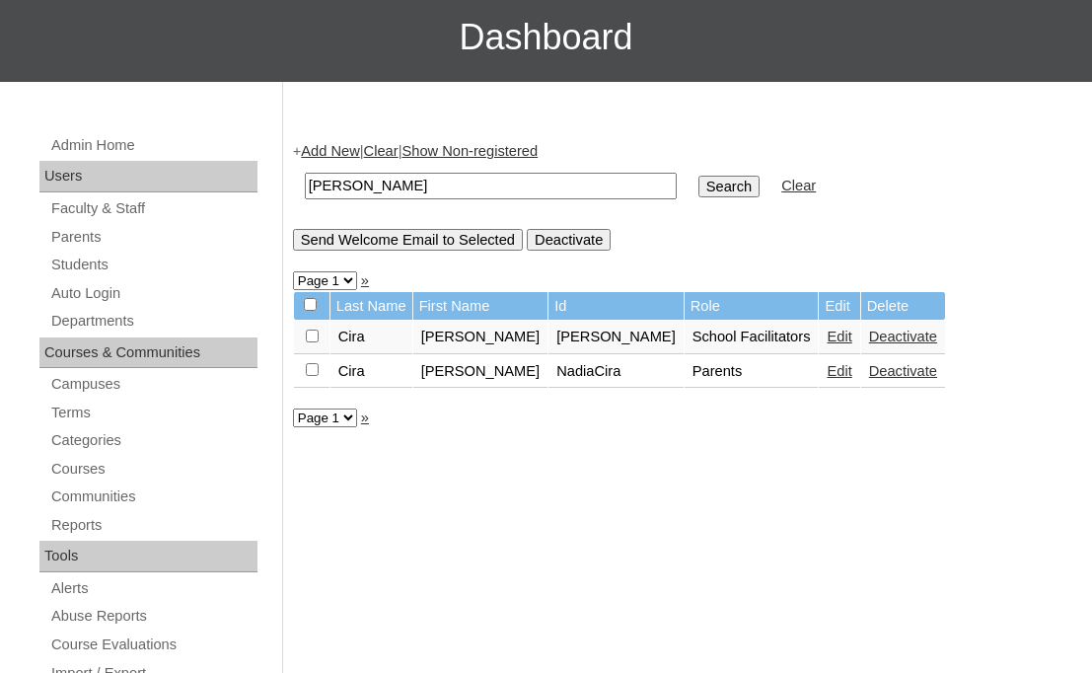
click at [869, 375] on link "Deactivate" at bounding box center [903, 371] width 68 height 16
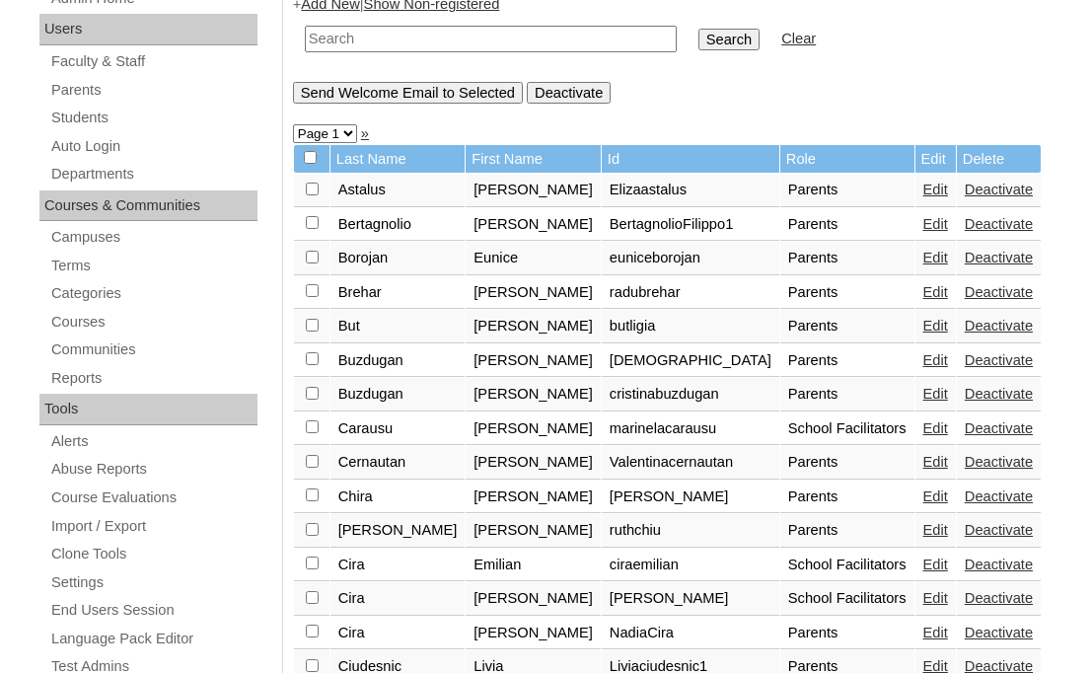
scroll to position [387, 0]
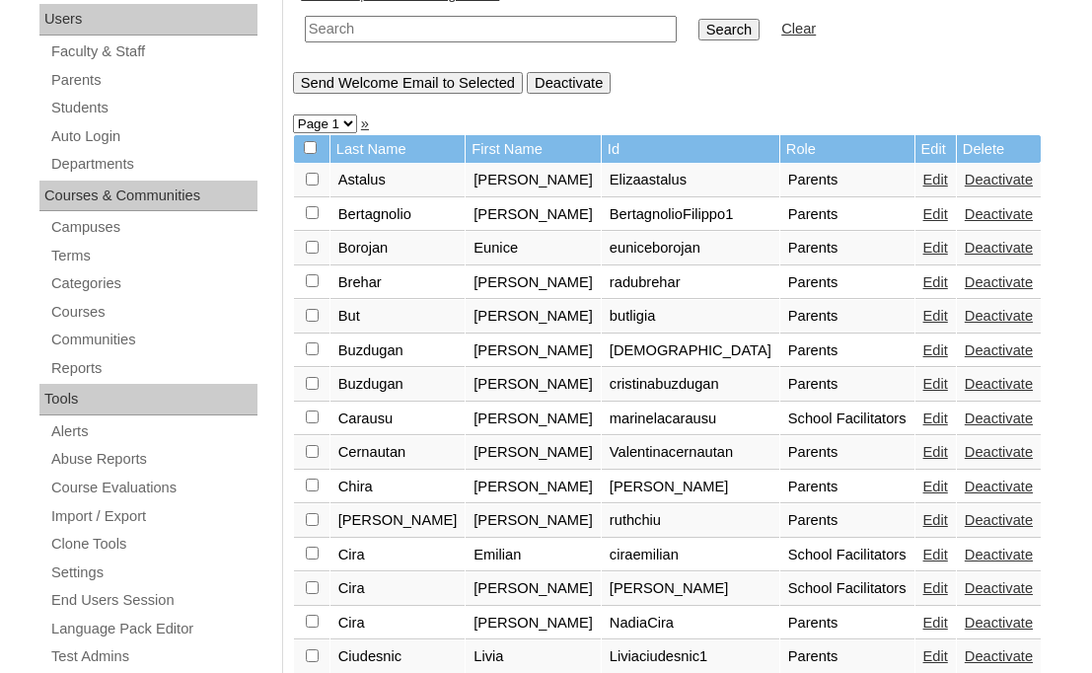
click at [333, 32] on input "text" at bounding box center [491, 29] width 372 height 27
type input "n"
type input "A"
type input "[PERSON_NAME]"
click at [698, 19] on input "Search" at bounding box center [728, 30] width 61 height 22
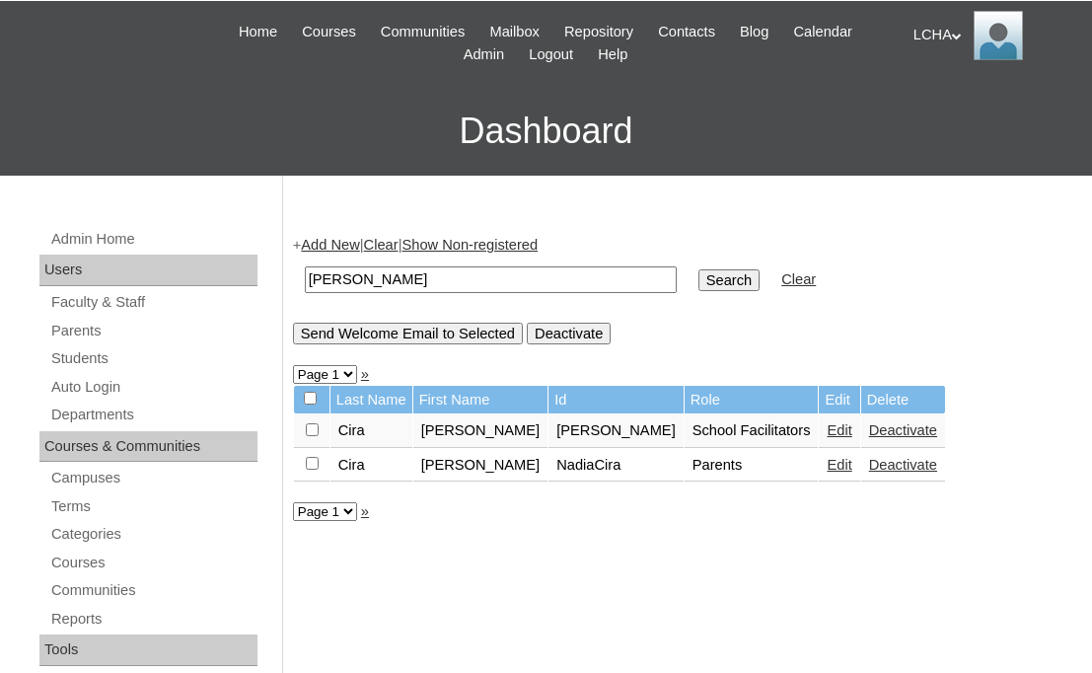
scroll to position [148, 0]
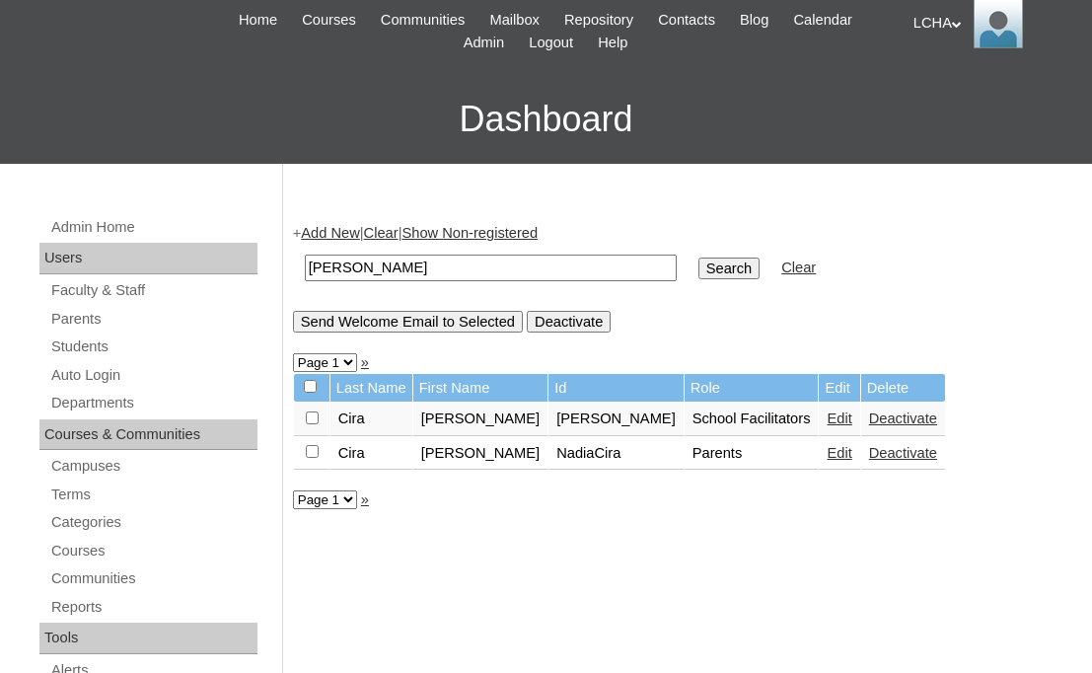
click at [869, 450] on link "Deactivate" at bounding box center [903, 453] width 68 height 16
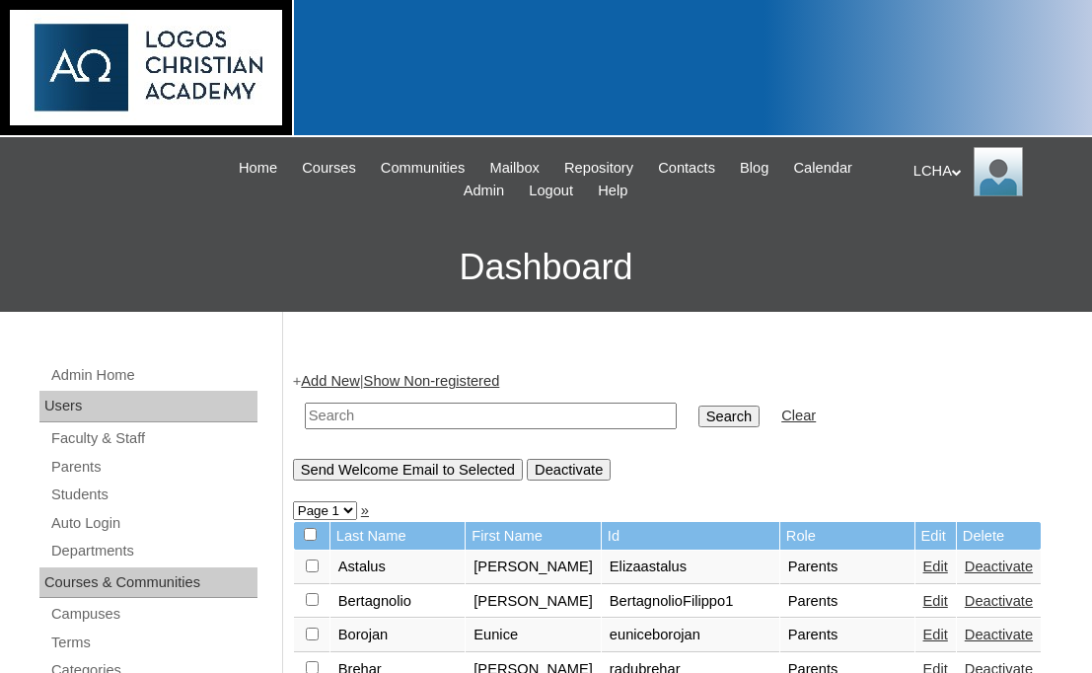
click at [531, 423] on input "text" at bounding box center [491, 415] width 372 height 27
type input "[PERSON_NAME]"
click at [698, 405] on input "Search" at bounding box center [728, 416] width 61 height 22
